Goal: Task Accomplishment & Management: Complete application form

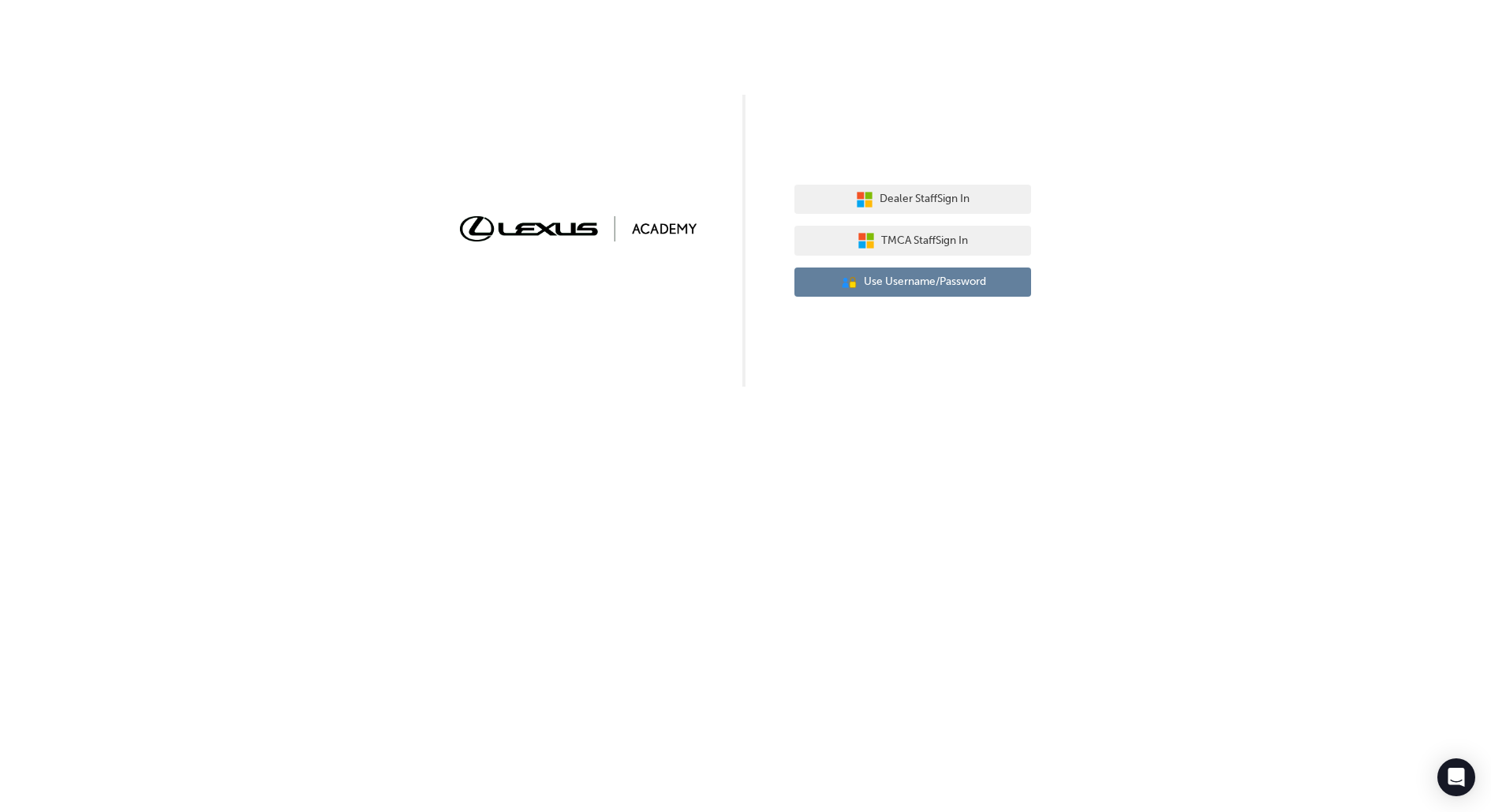
click at [869, 279] on span "Use Username/Password" at bounding box center [925, 282] width 122 height 18
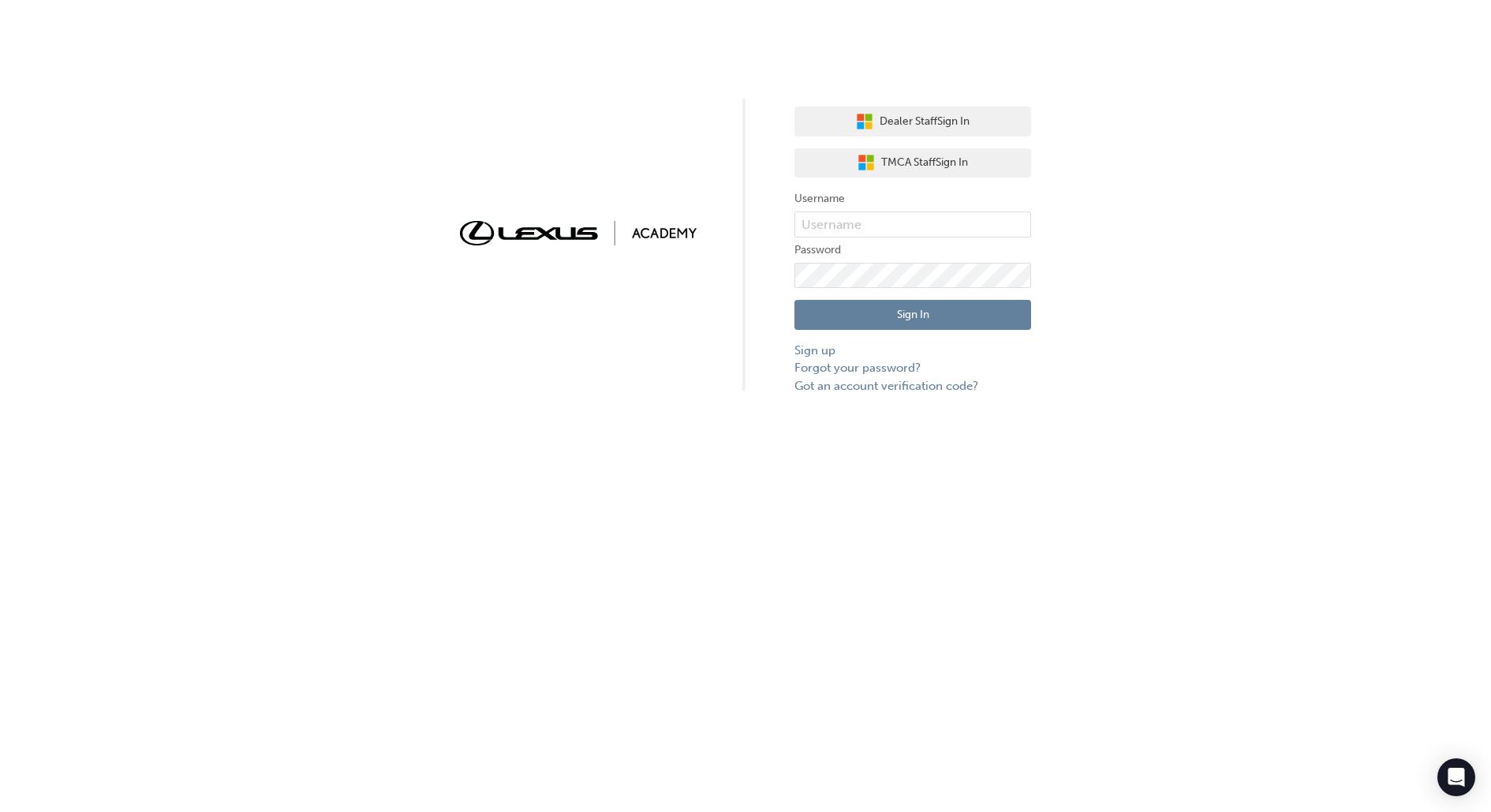
click at [860, 207] on label "Username" at bounding box center [913, 199] width 237 height 19
click at [881, 232] on input "text" at bounding box center [913, 224] width 237 height 27
type input "bf.menno.dirks"
click at [958, 311] on button "Sign In" at bounding box center [913, 314] width 237 height 30
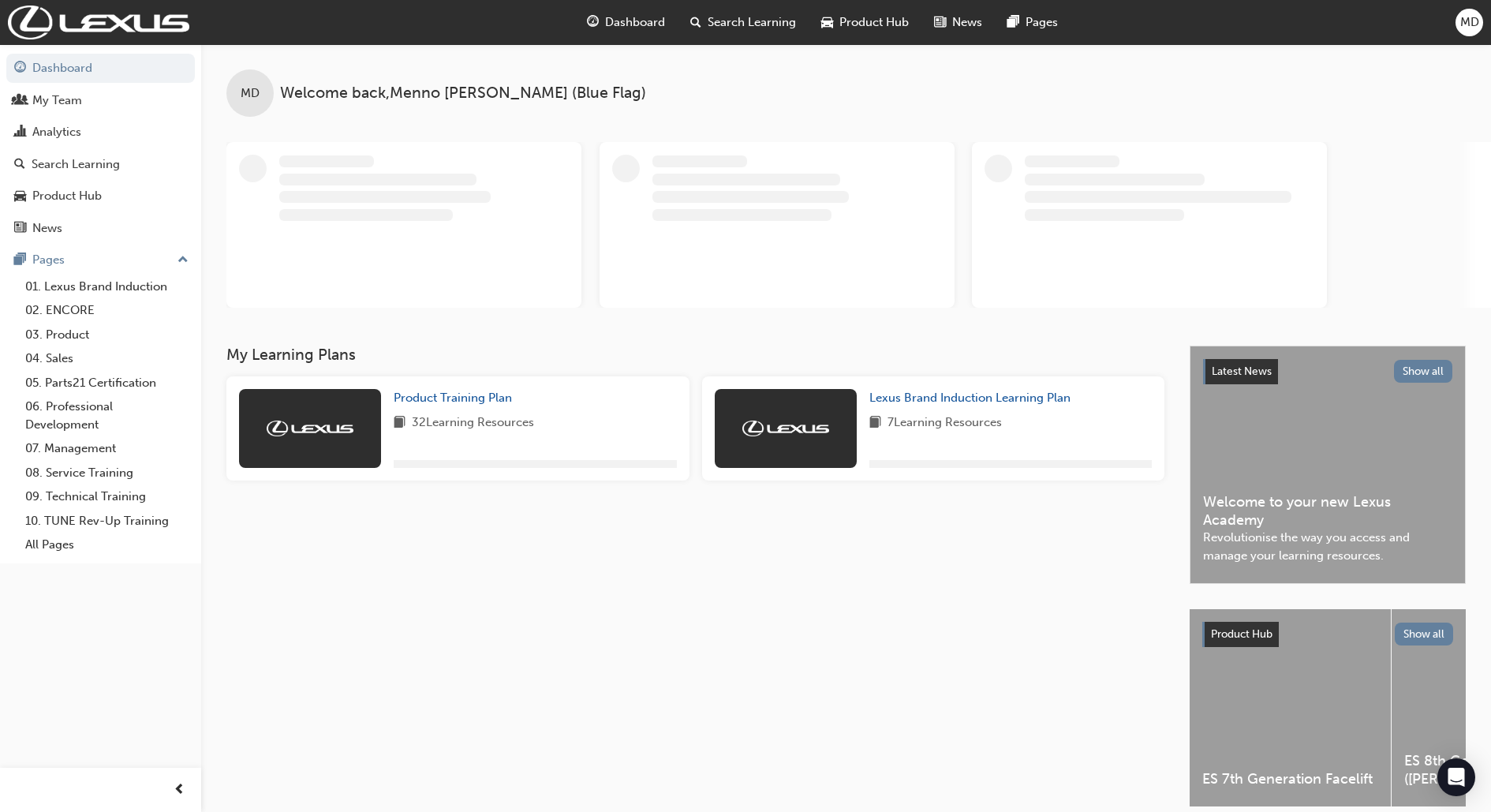
click at [1481, 22] on div "MD" at bounding box center [1469, 22] width 27 height 27
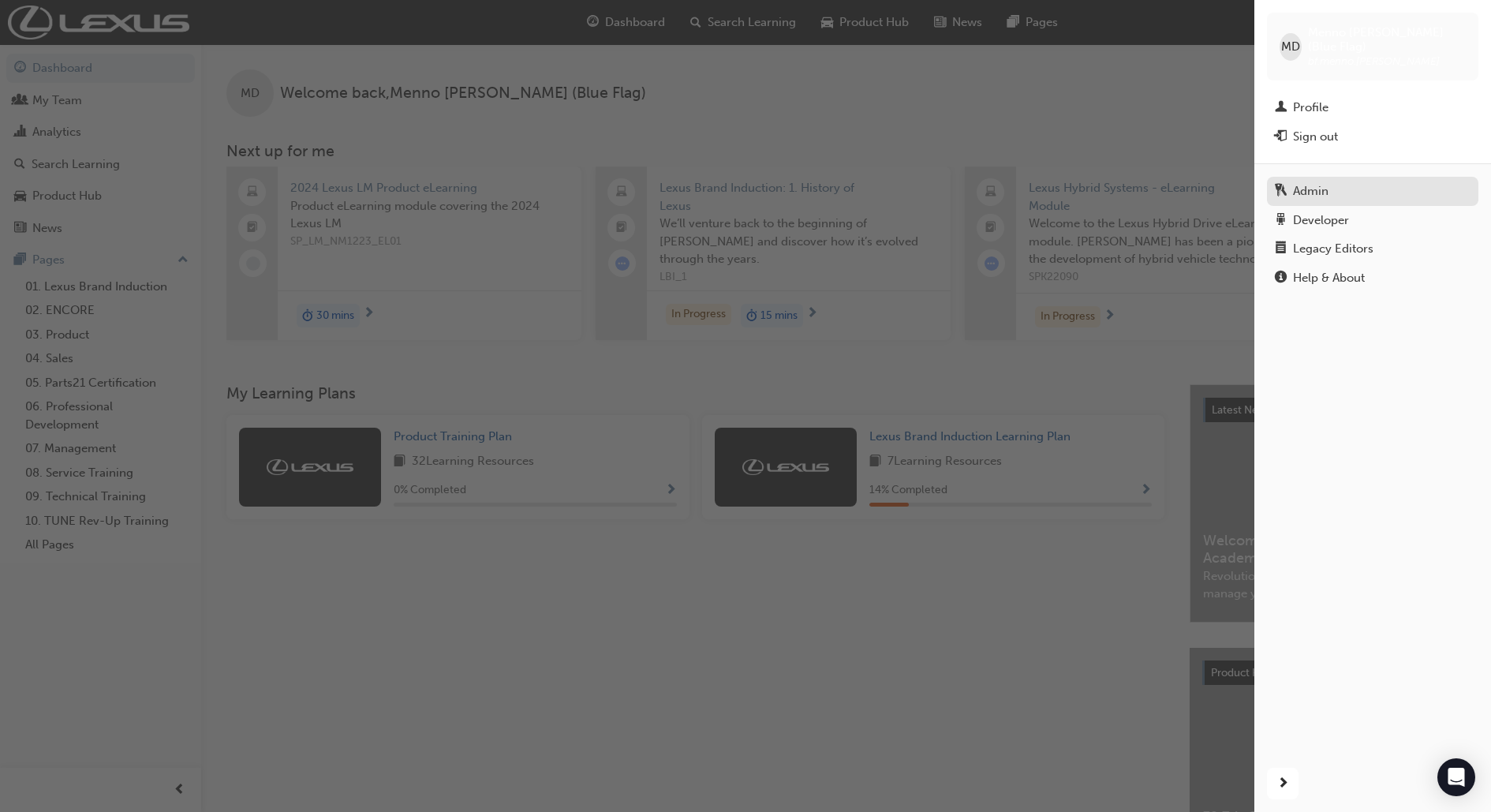
click at [1342, 182] on div "Admin" at bounding box center [1373, 191] width 196 height 20
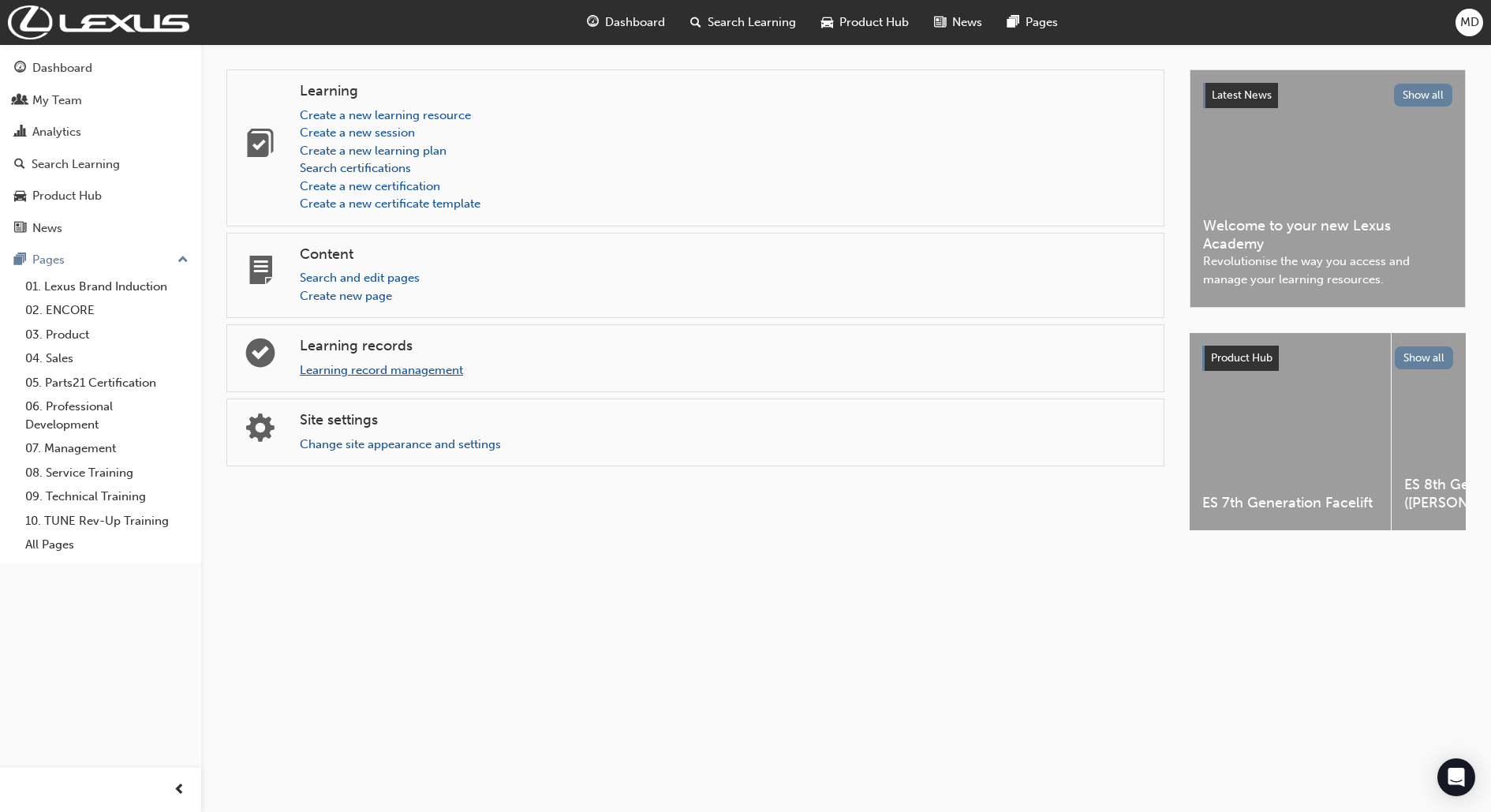
click at [413, 365] on link "Learning record management" at bounding box center [381, 370] width 163 height 14
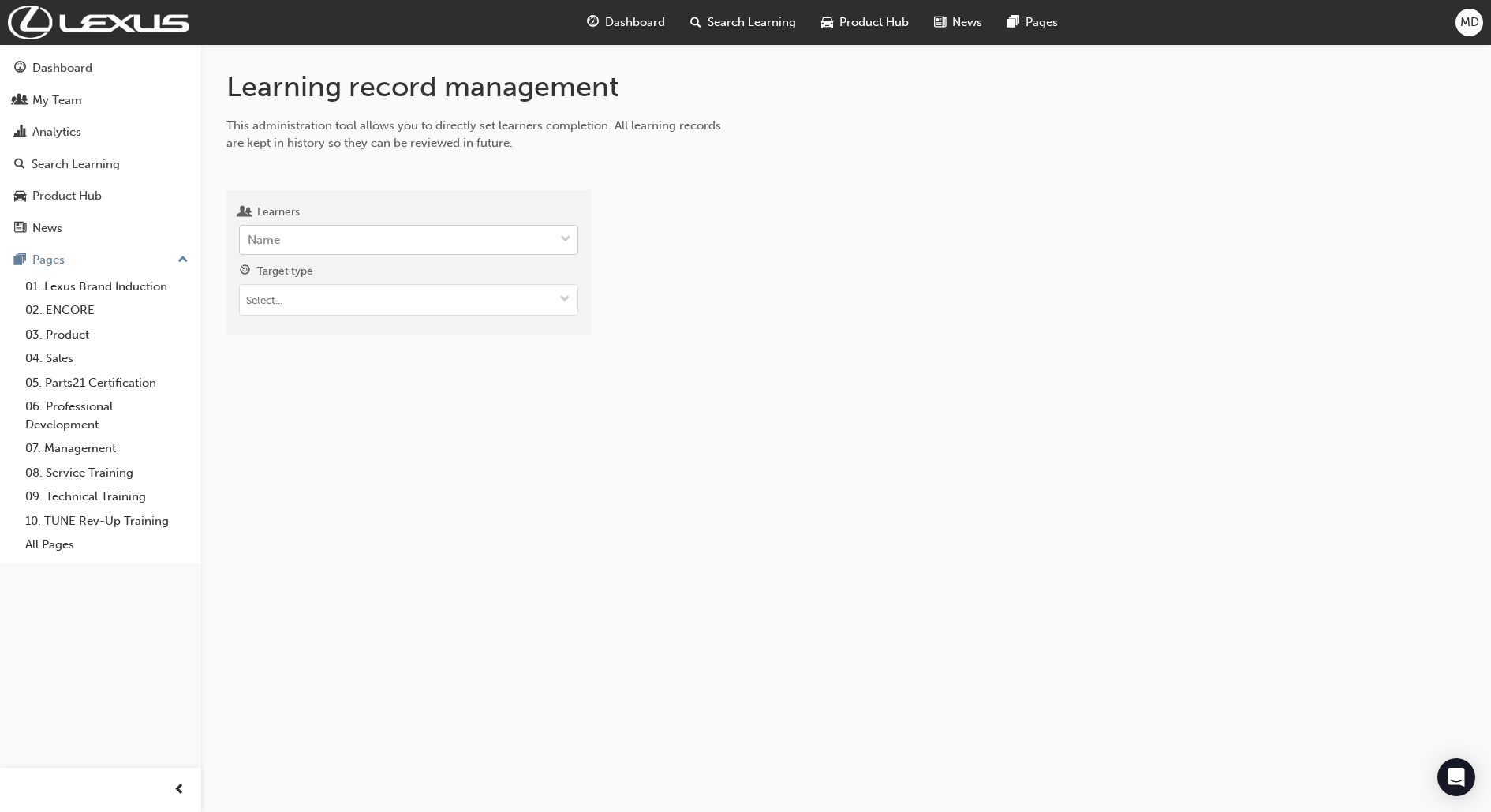
click at [287, 243] on div "Name" at bounding box center [397, 240] width 314 height 27
click at [249, 243] on input "Learners Name" at bounding box center [248, 239] width 2 height 14
type input "hachem"
click at [379, 267] on div "Dana Hachem - Lexus of Berwick - BERWICK" at bounding box center [409, 280] width 339 height 31
click at [390, 291] on input "Target type" at bounding box center [409, 301] width 337 height 30
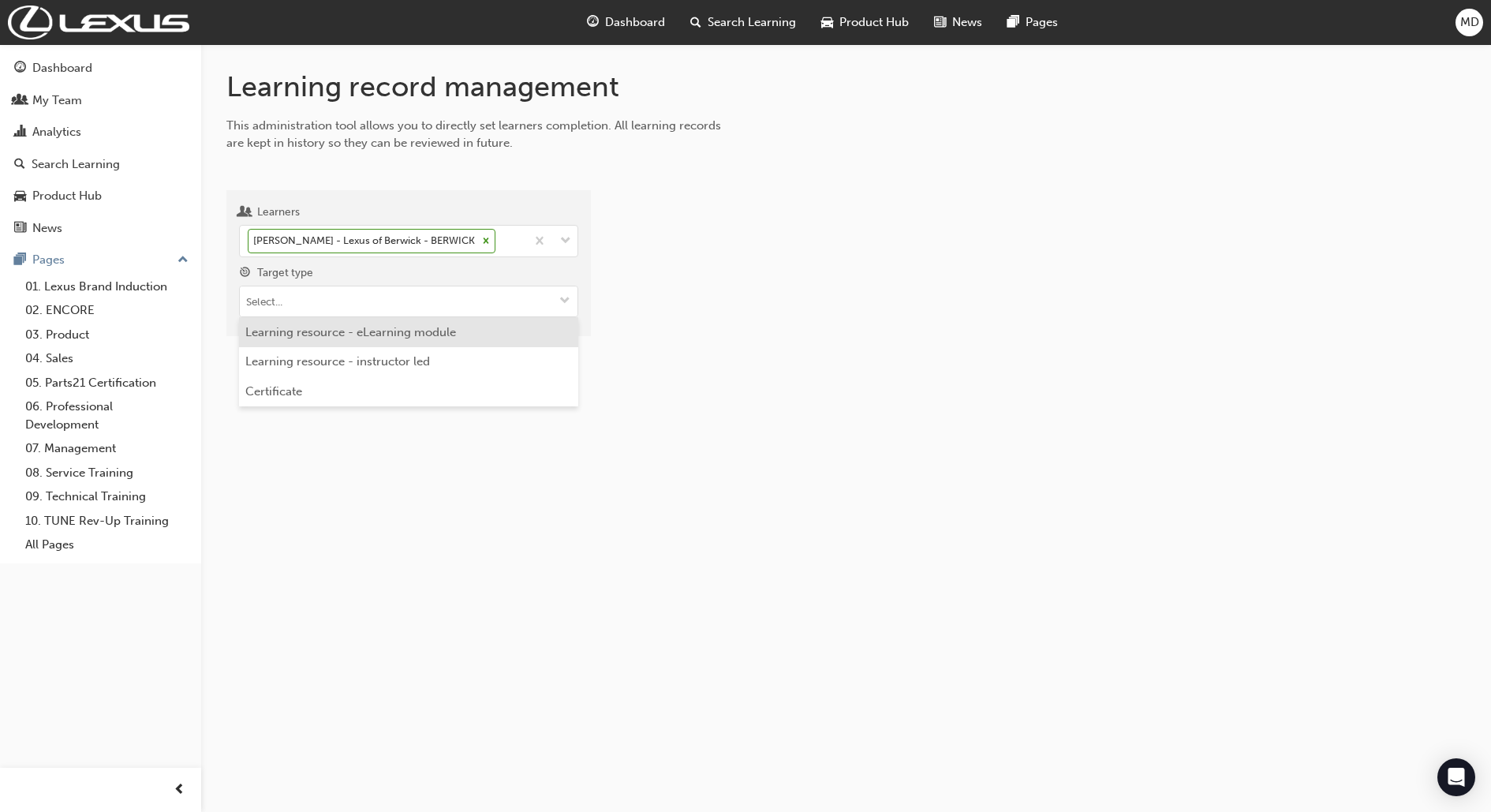
click at [406, 334] on li "Learning resource - eLearning module" at bounding box center [409, 332] width 339 height 30
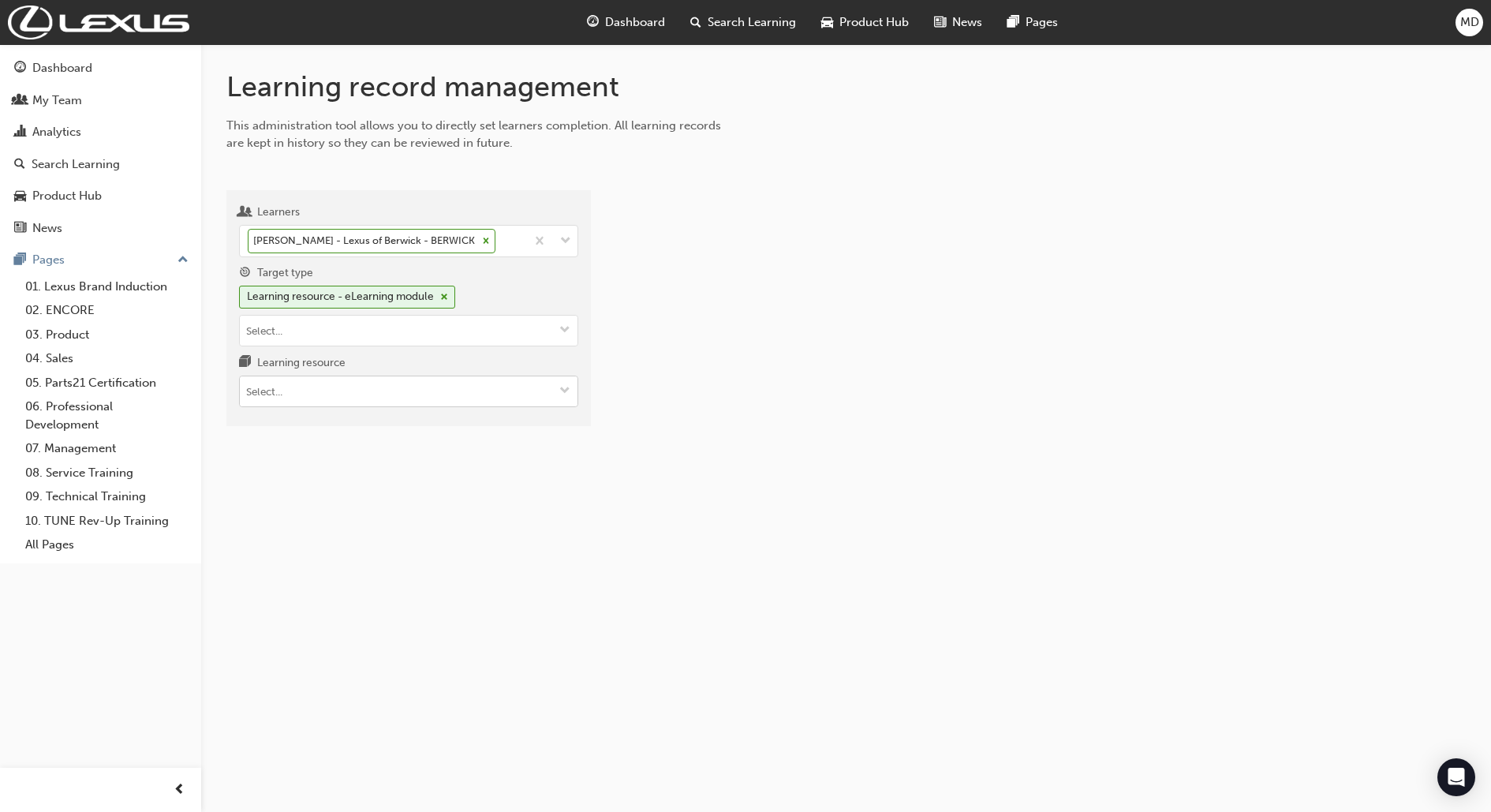
click at [407, 388] on input "Learning resource" at bounding box center [409, 391] width 337 height 30
paste input "SP_LCCV_NM0920_EL"
type input "SP_LCCV_NM0920_EL"
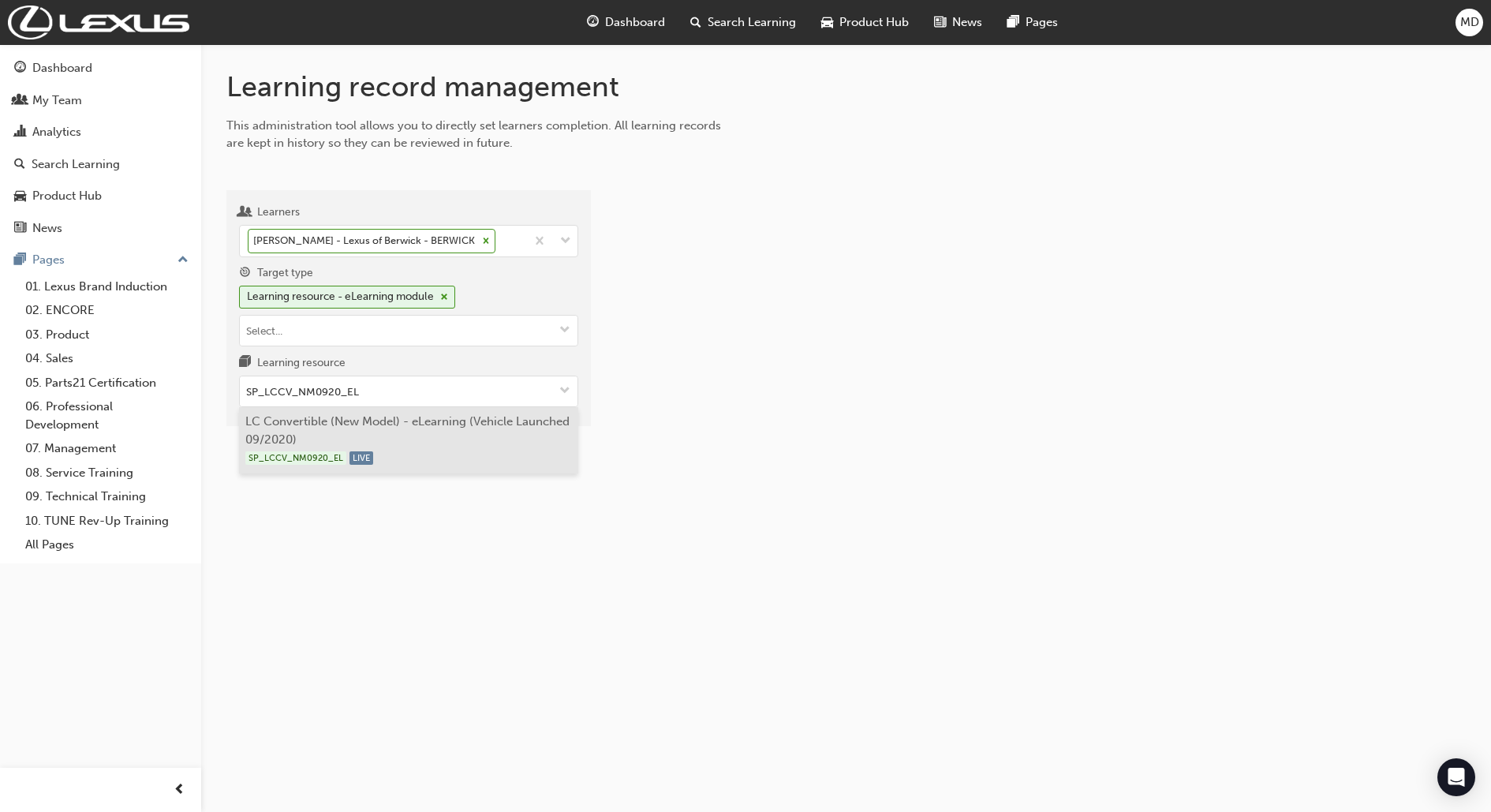
click at [442, 429] on li "LC Convertible (New Model) - eLearning (Vehicle Launched 09/2020) SP_LCCV_NM092…" at bounding box center [409, 440] width 339 height 67
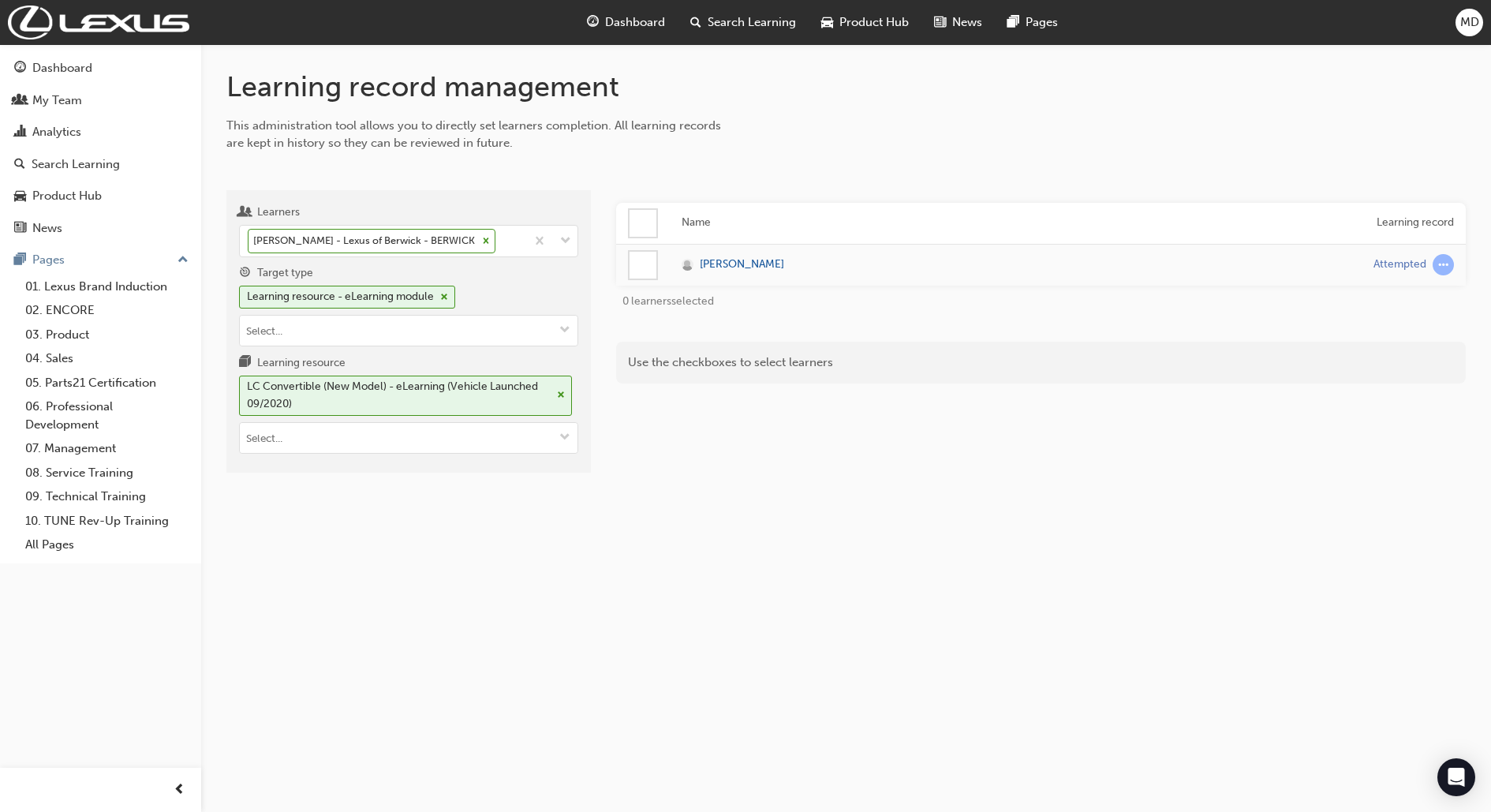
click at [643, 265] on div at bounding box center [643, 264] width 27 height 27
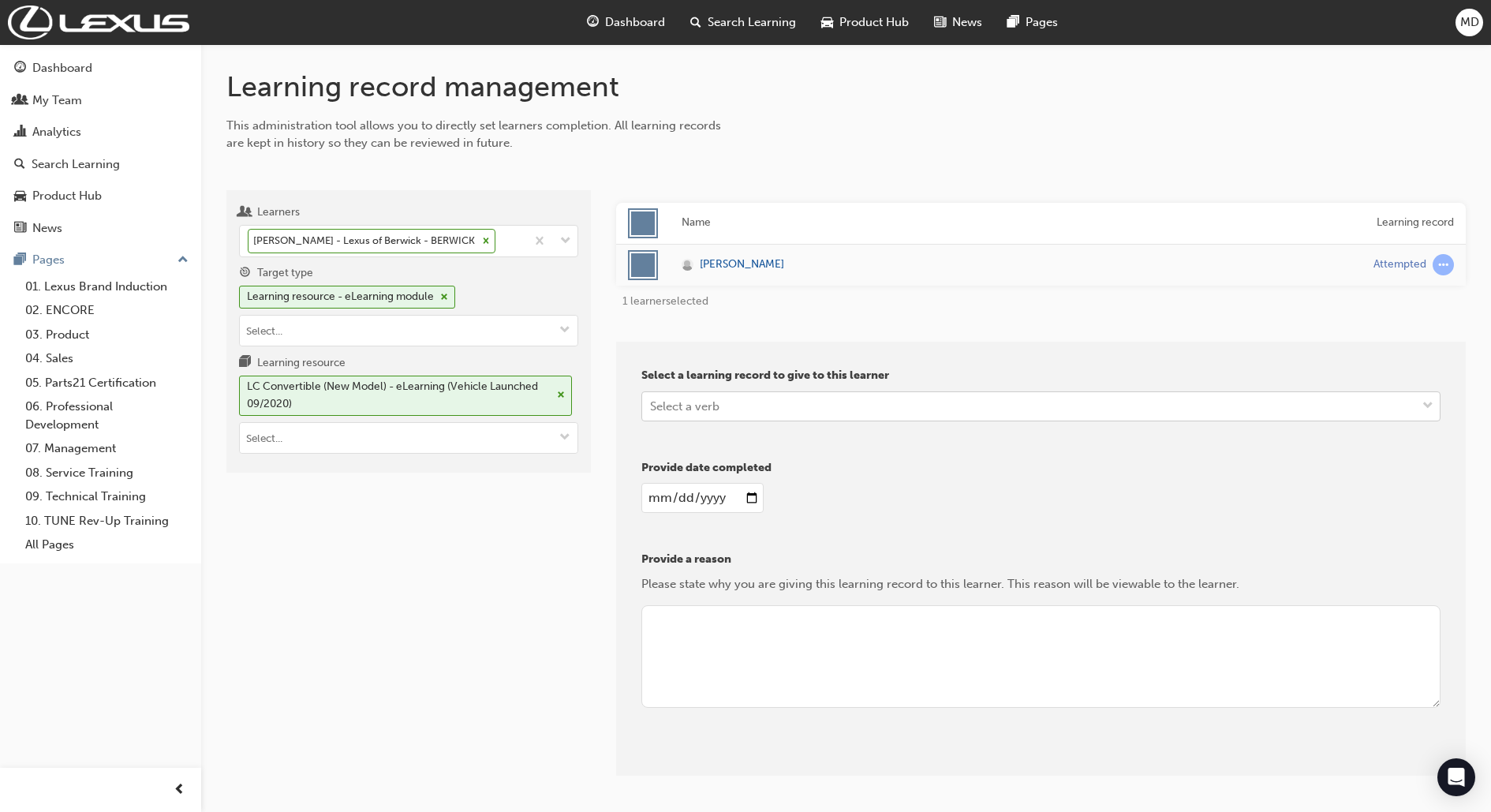
click at [689, 410] on div "Select a verb" at bounding box center [684, 406] width 69 height 18
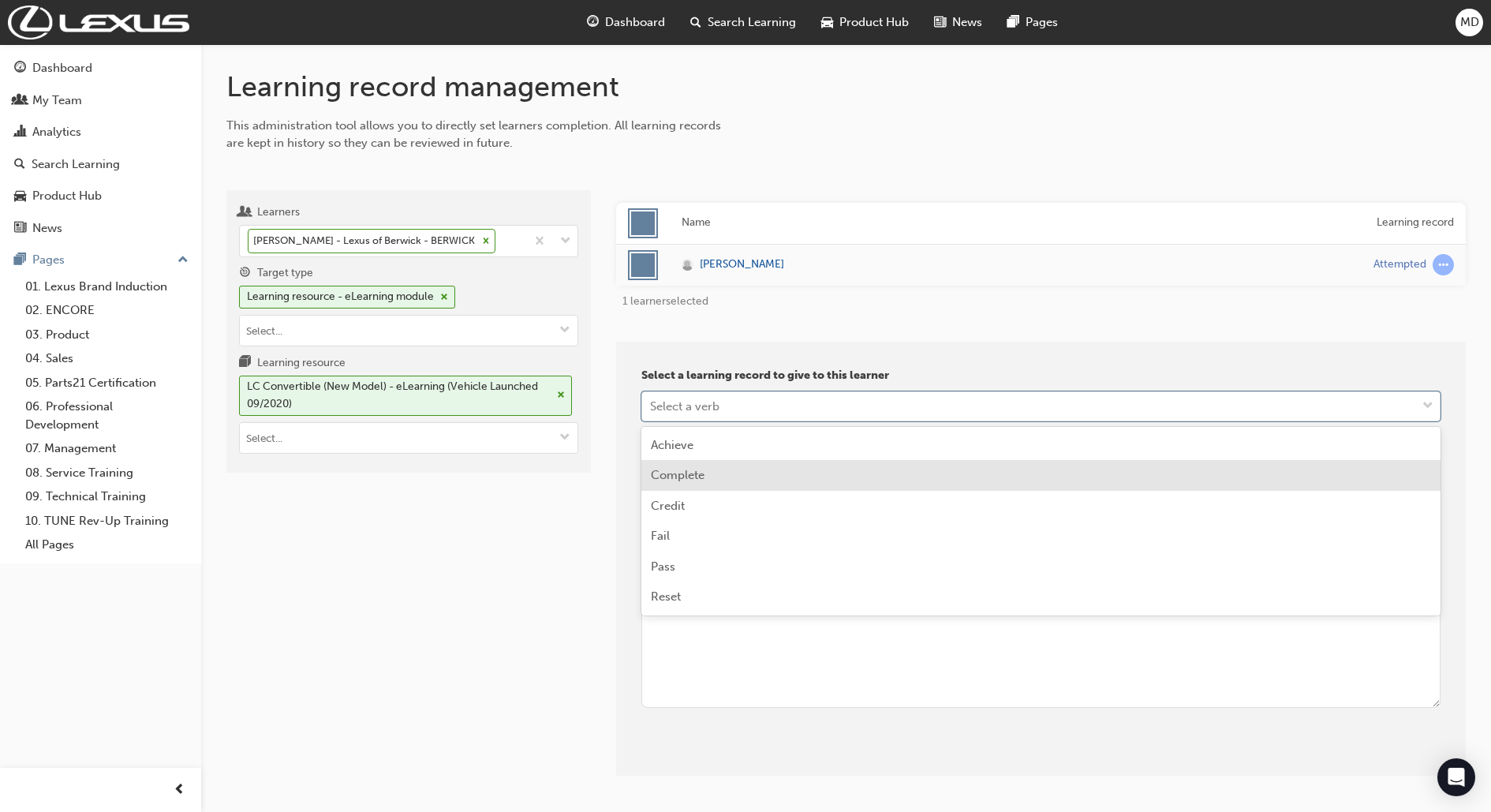
click at [699, 474] on span "Complete" at bounding box center [677, 475] width 54 height 14
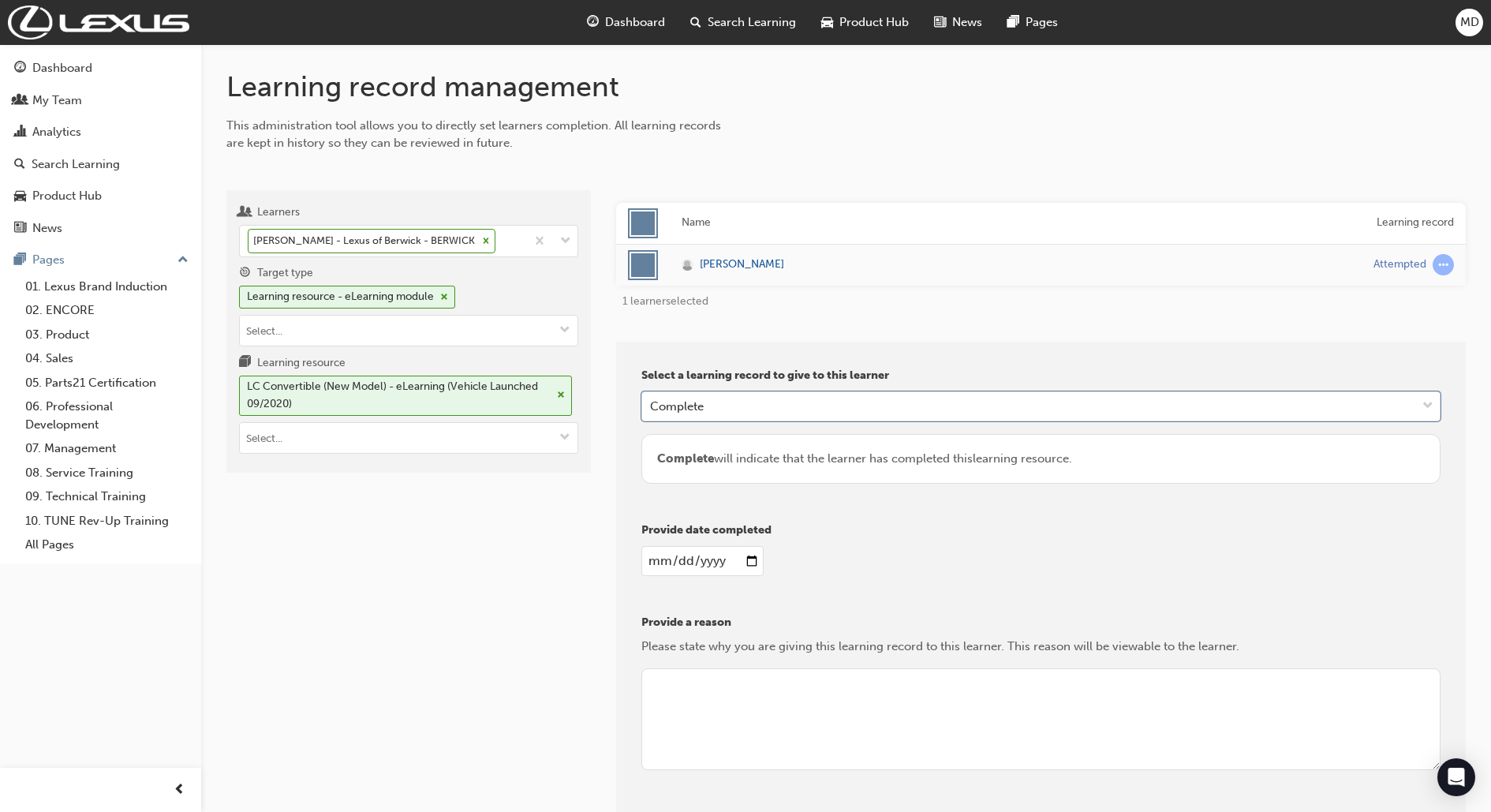
click at [655, 561] on input "date" at bounding box center [703, 561] width 122 height 30
type input "2025-08-21"
type textarea "Admin"
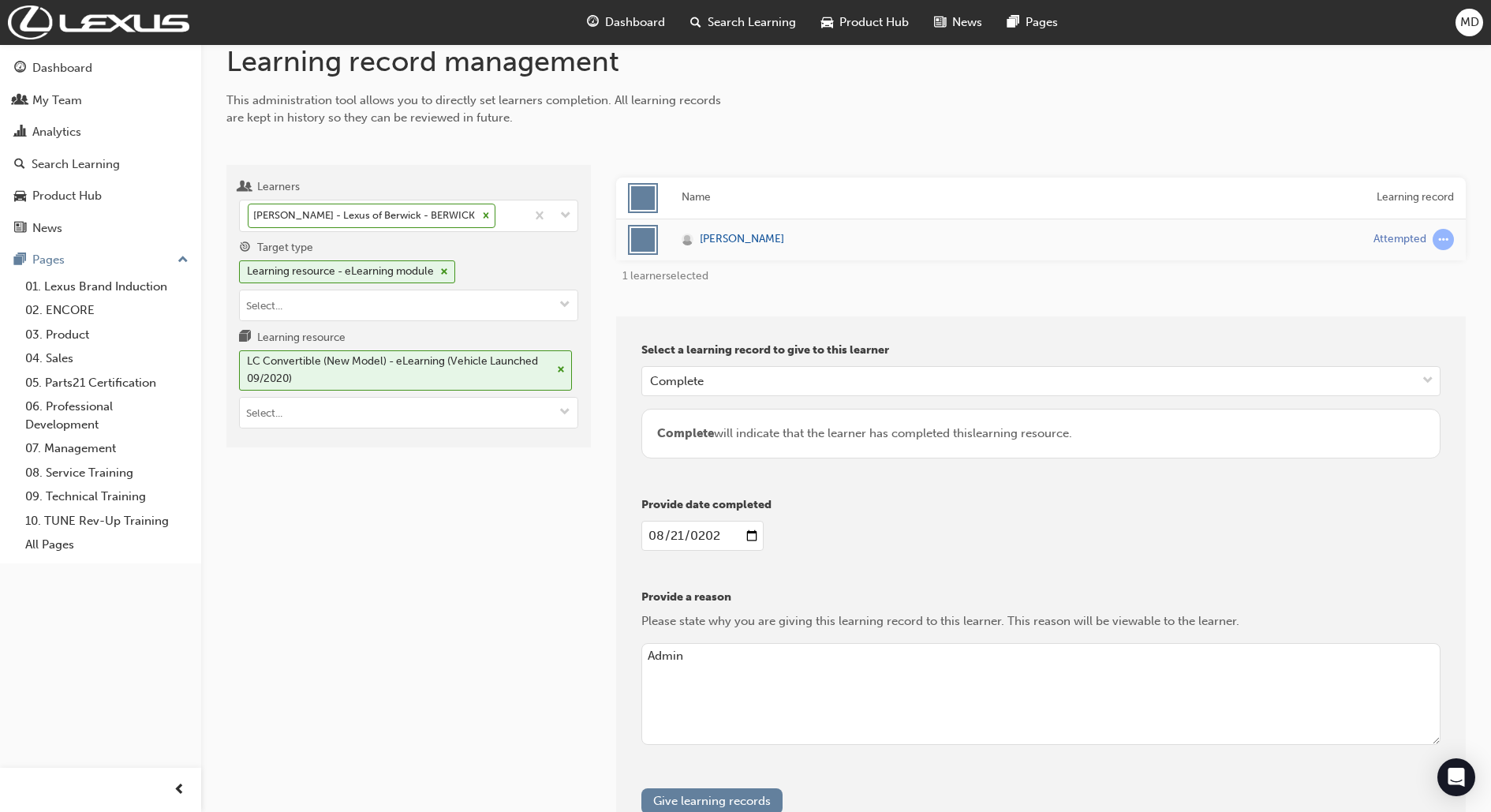
click at [642, 788] on button "Give learning records" at bounding box center [713, 801] width 141 height 26
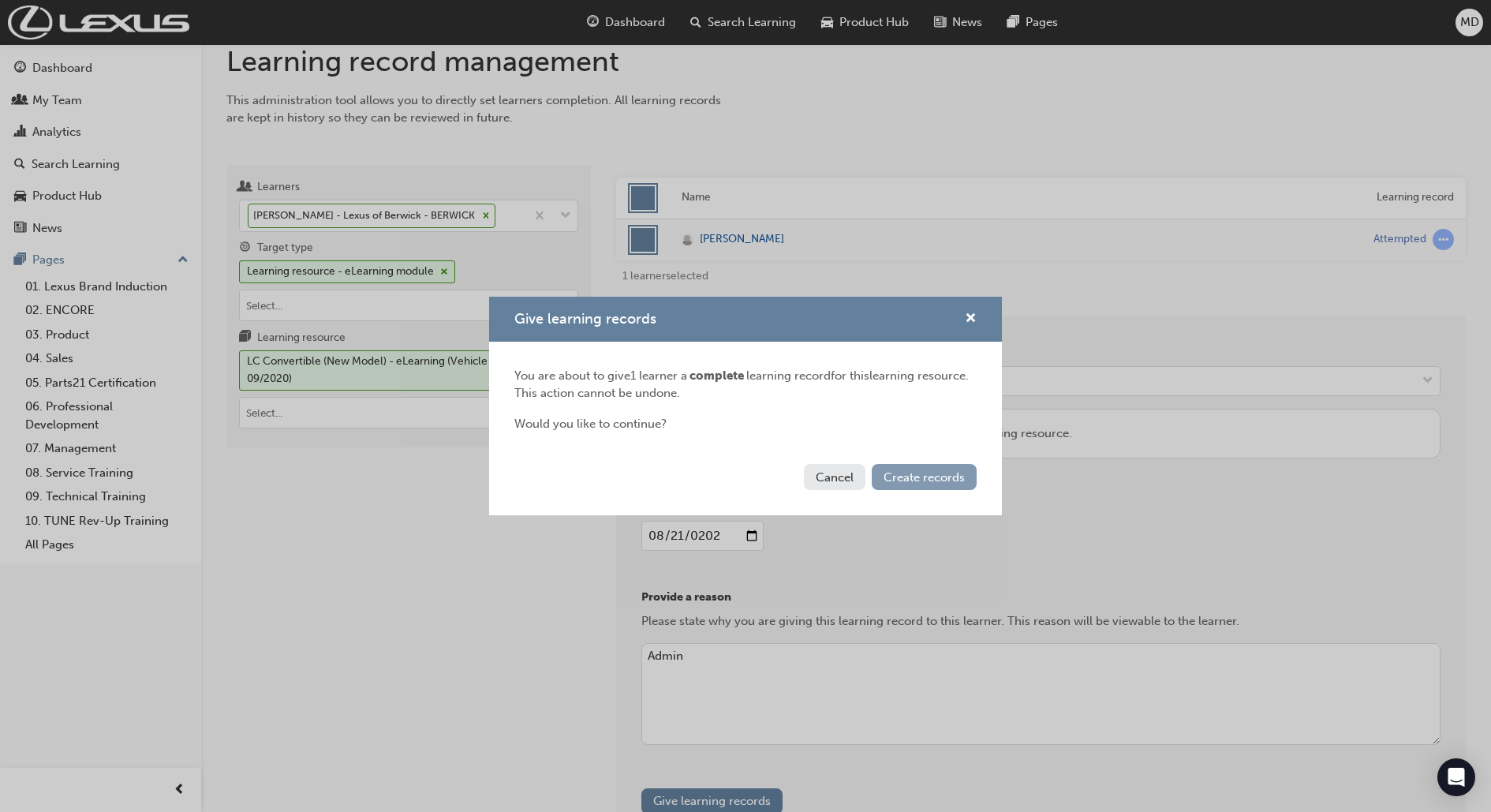
click at [925, 476] on span "Create records" at bounding box center [924, 477] width 81 height 14
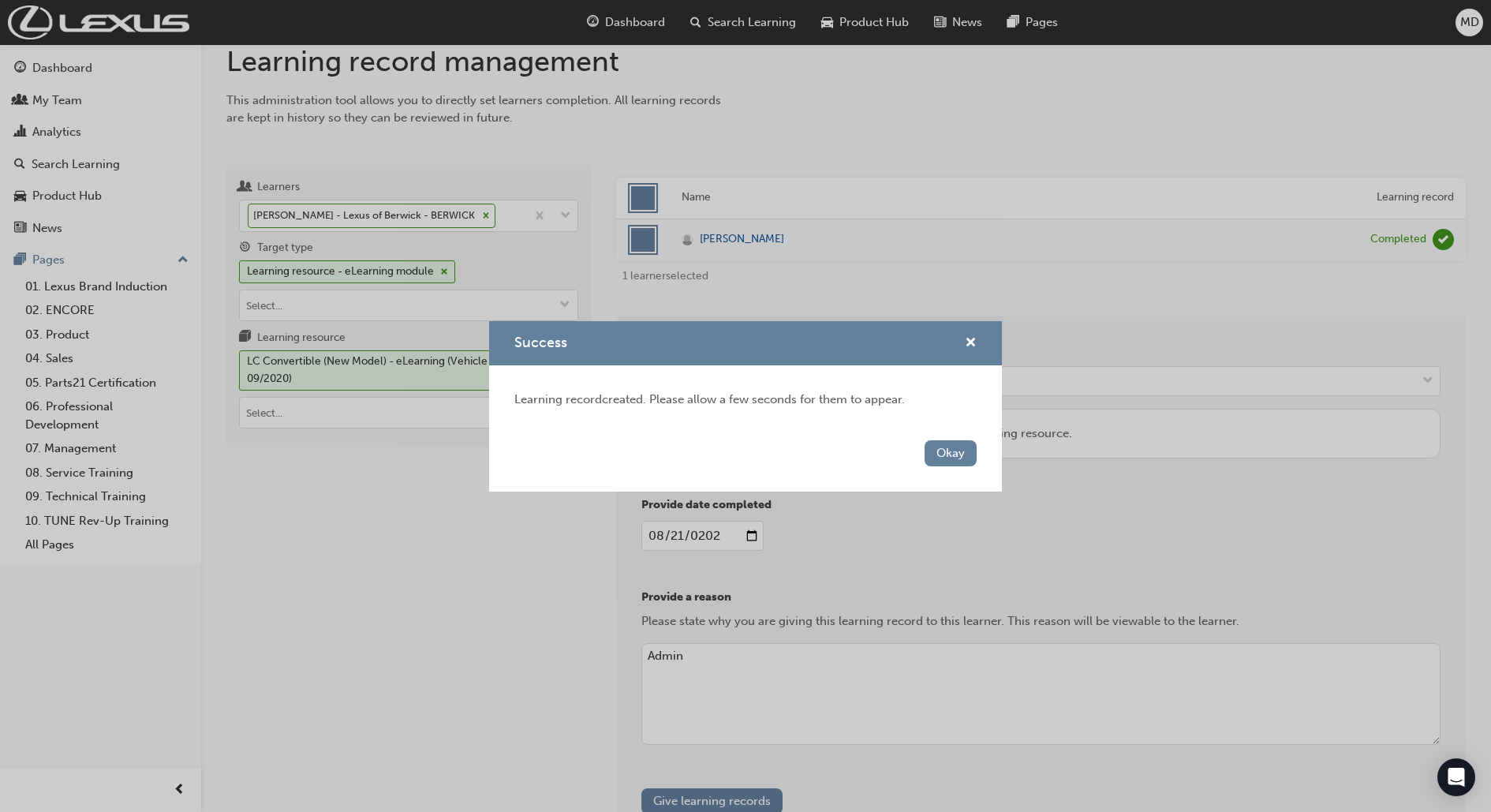
click at [1251, 488] on div "Success Learning record created. Please allow a few seconds for them to appear.…" at bounding box center [746, 406] width 1491 height 812
